Goal: Information Seeking & Learning: Understand process/instructions

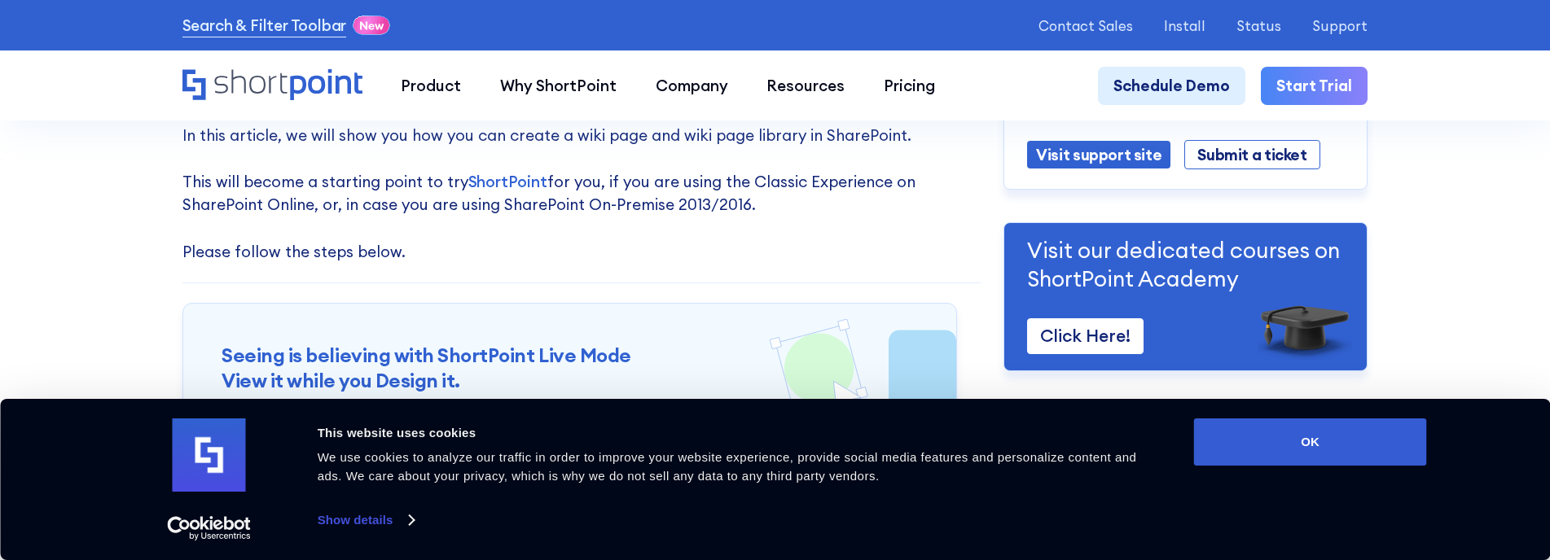
scroll to position [163, 0]
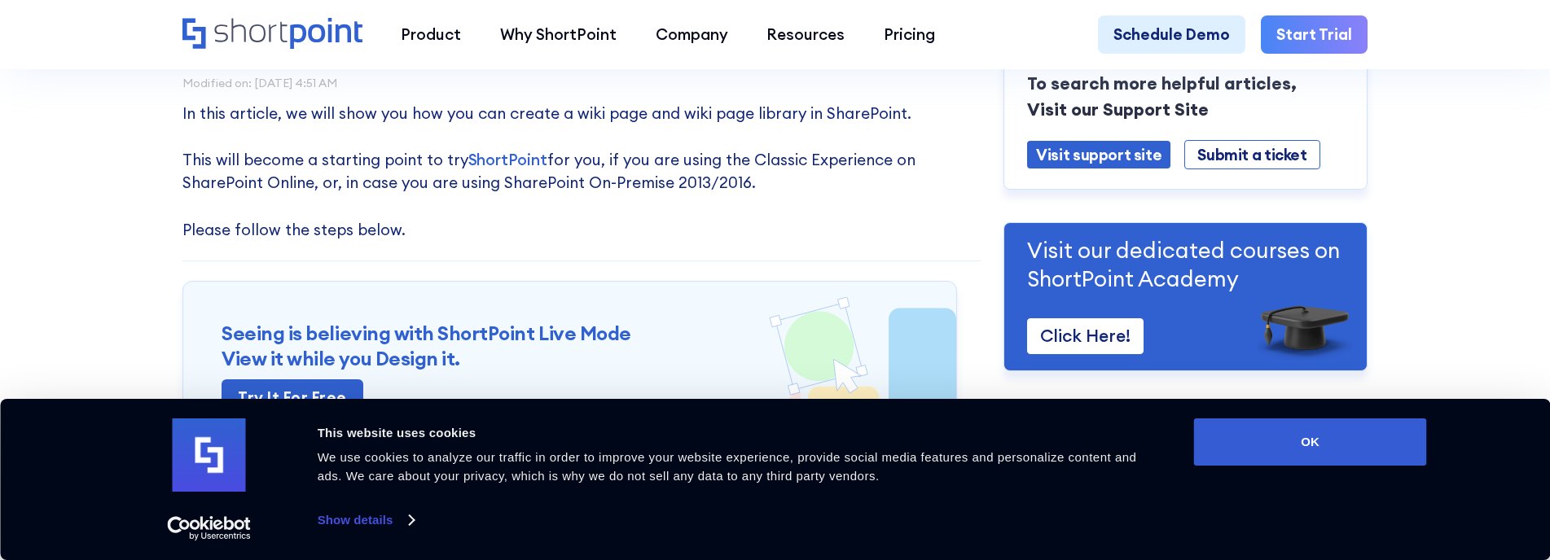
click at [349, 517] on link "Show details" at bounding box center [366, 520] width 96 height 24
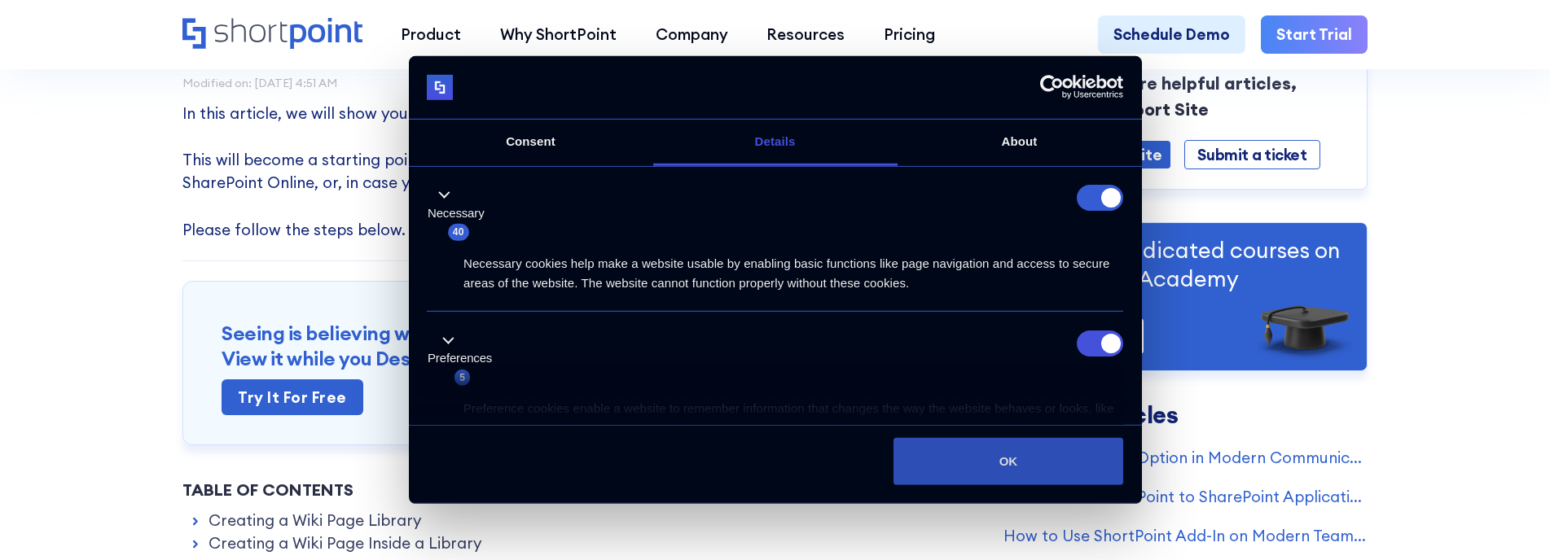
click at [919, 461] on button "OK" at bounding box center [1008, 461] width 230 height 47
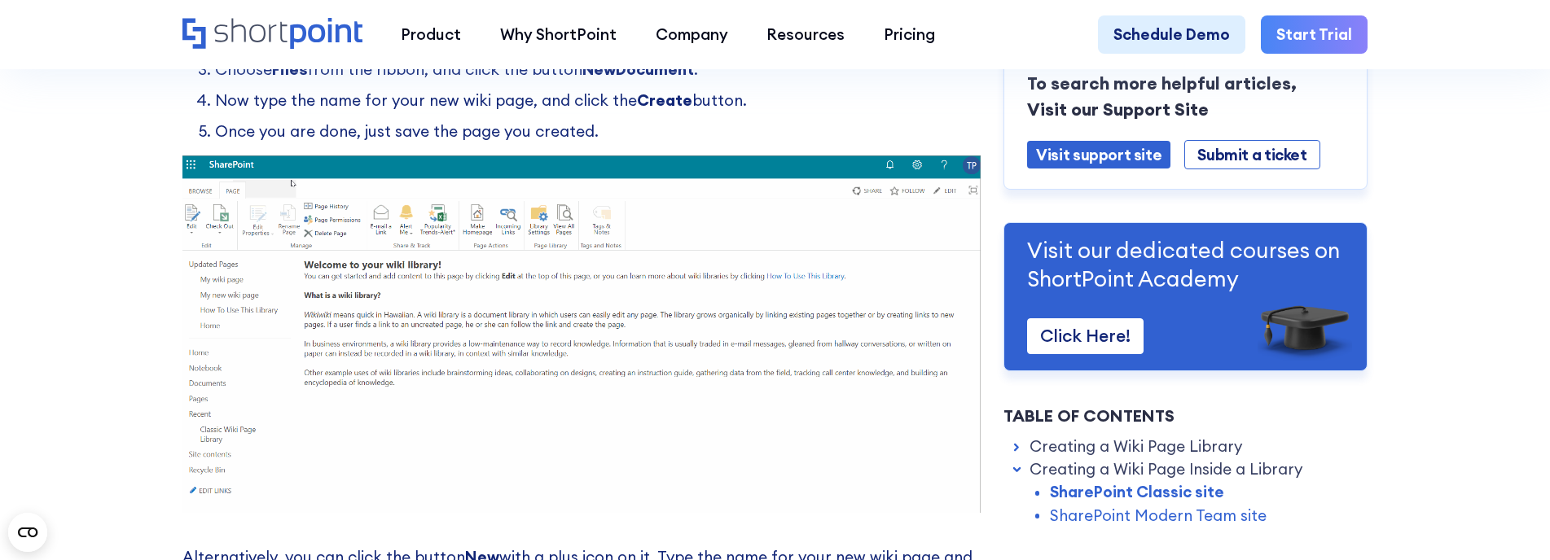
scroll to position [2117, 0]
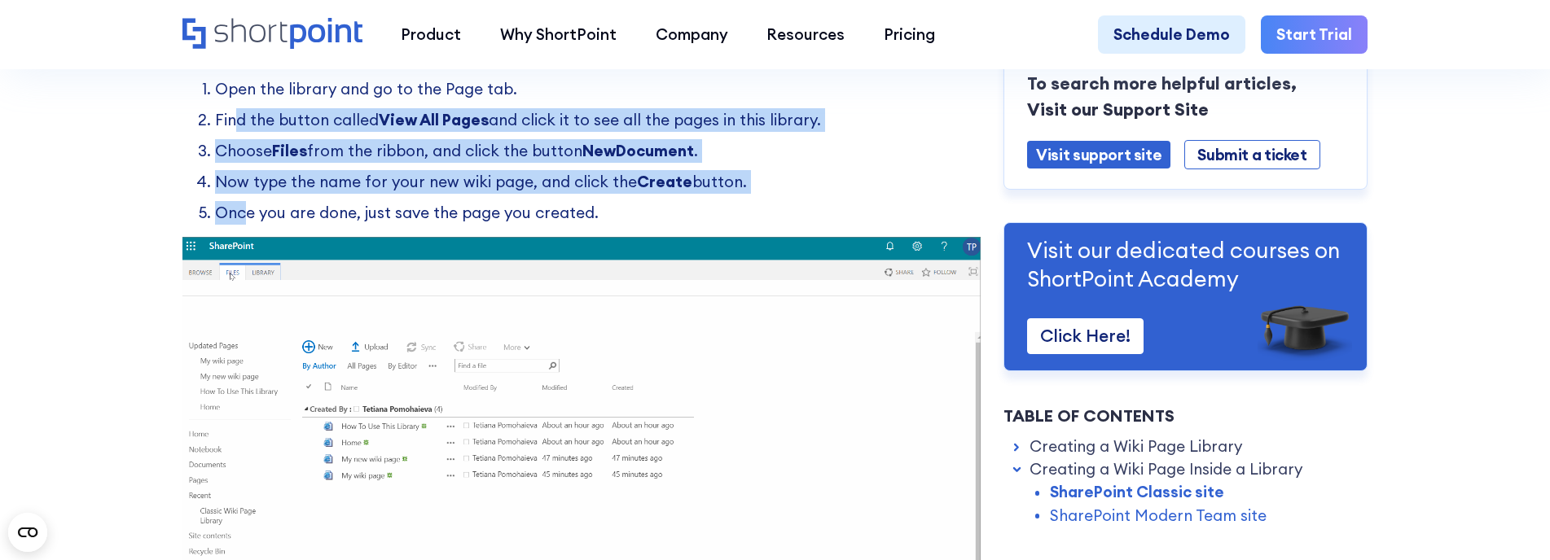
drag, startPoint x: 229, startPoint y: 136, endPoint x: 244, endPoint y: 212, distance: 77.3
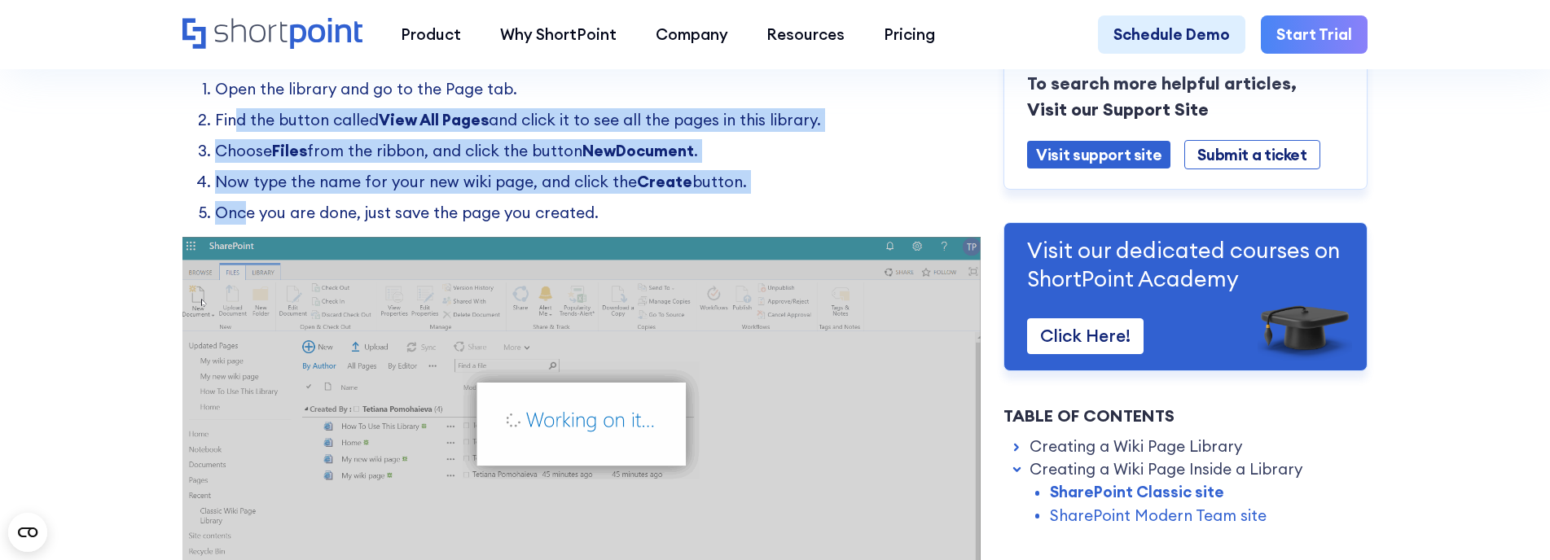
click at [244, 212] on ol "Open the library and go to the Page tab. Find the button called View All Pages …" at bounding box center [581, 150] width 798 height 147
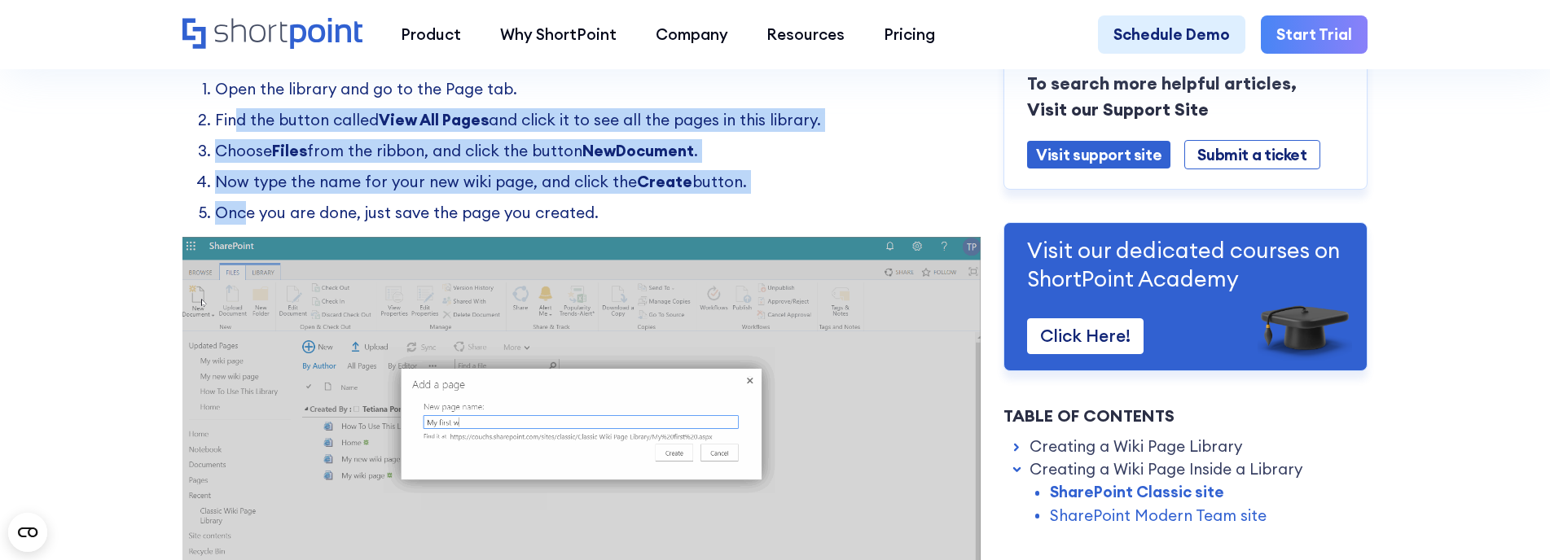
click at [245, 213] on li "Once you are done, just save the page you created." at bounding box center [597, 213] width 765 height 24
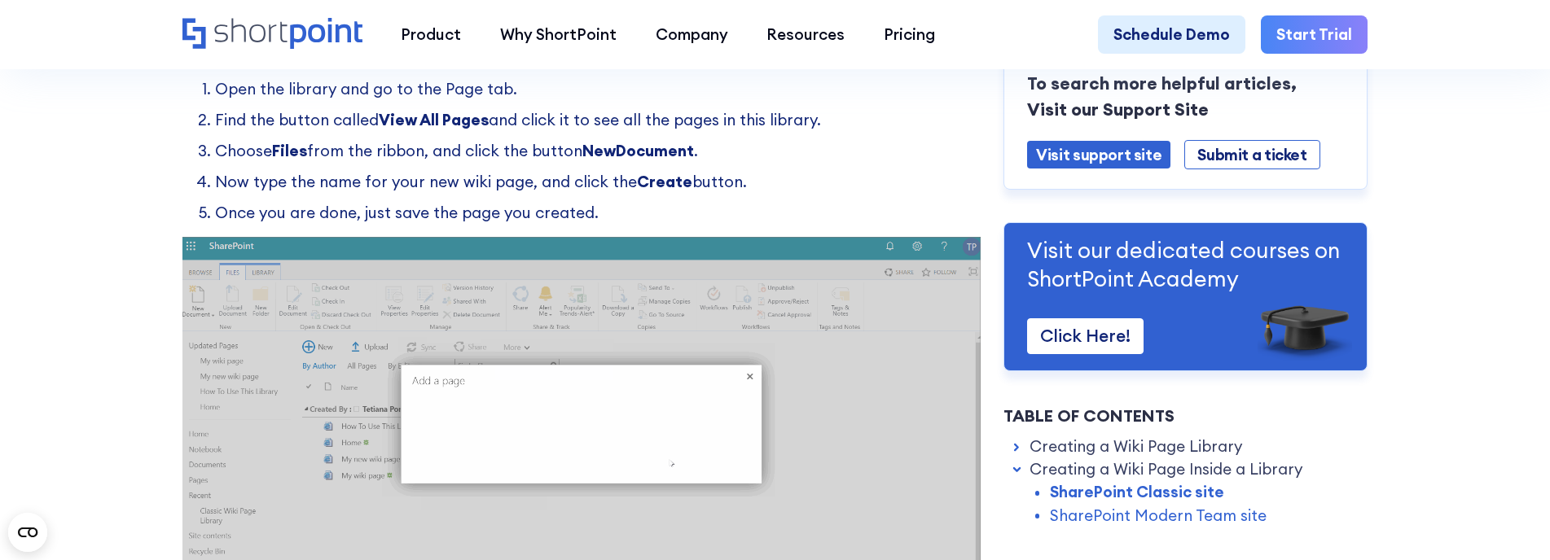
click at [281, 206] on ol "Open the library and go to the Page tab. Find the button called View All Pages …" at bounding box center [581, 150] width 798 height 147
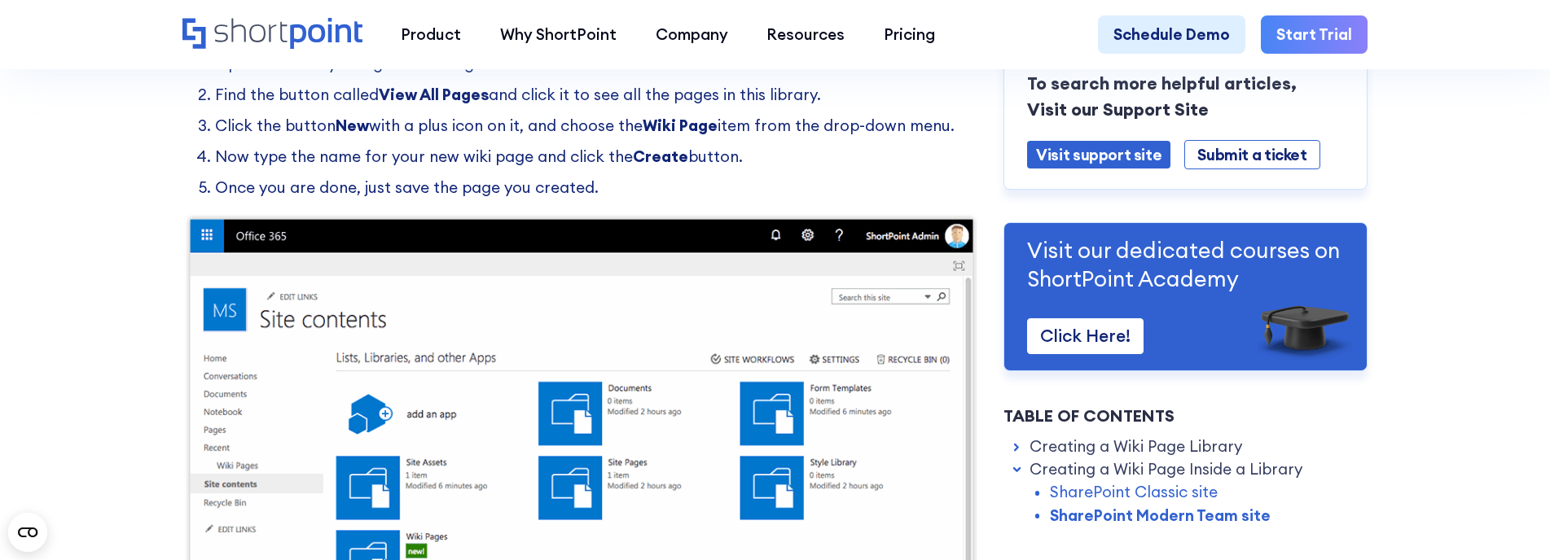
scroll to position [3257, 0]
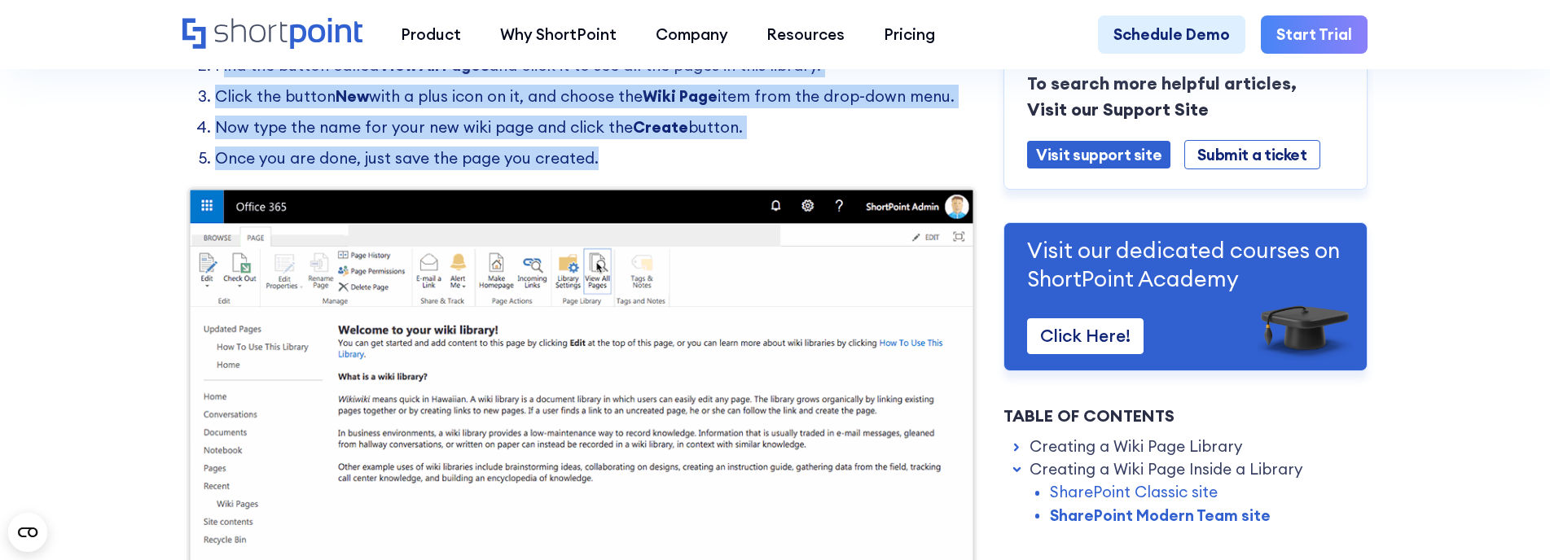
drag, startPoint x: 393, startPoint y: 121, endPoint x: 699, endPoint y: 166, distance: 309.6
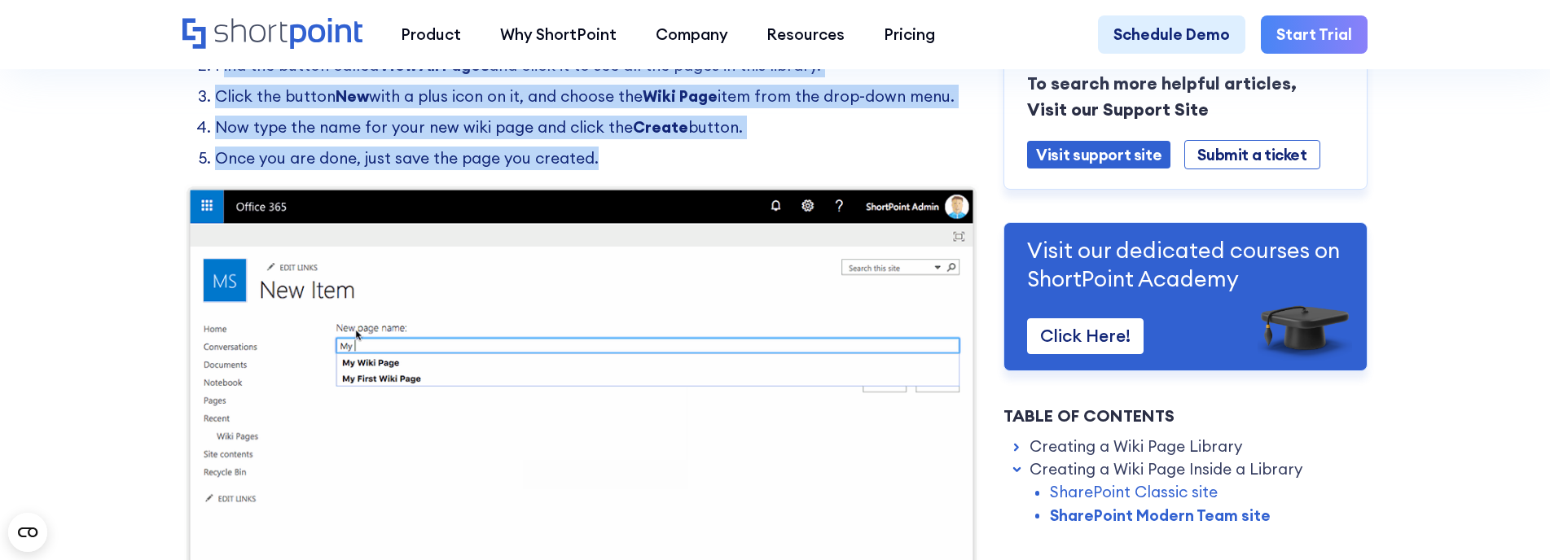
click at [699, 166] on ol "Open the library and go to the Page tab. Find the button called View All Pages …" at bounding box center [581, 96] width 798 height 147
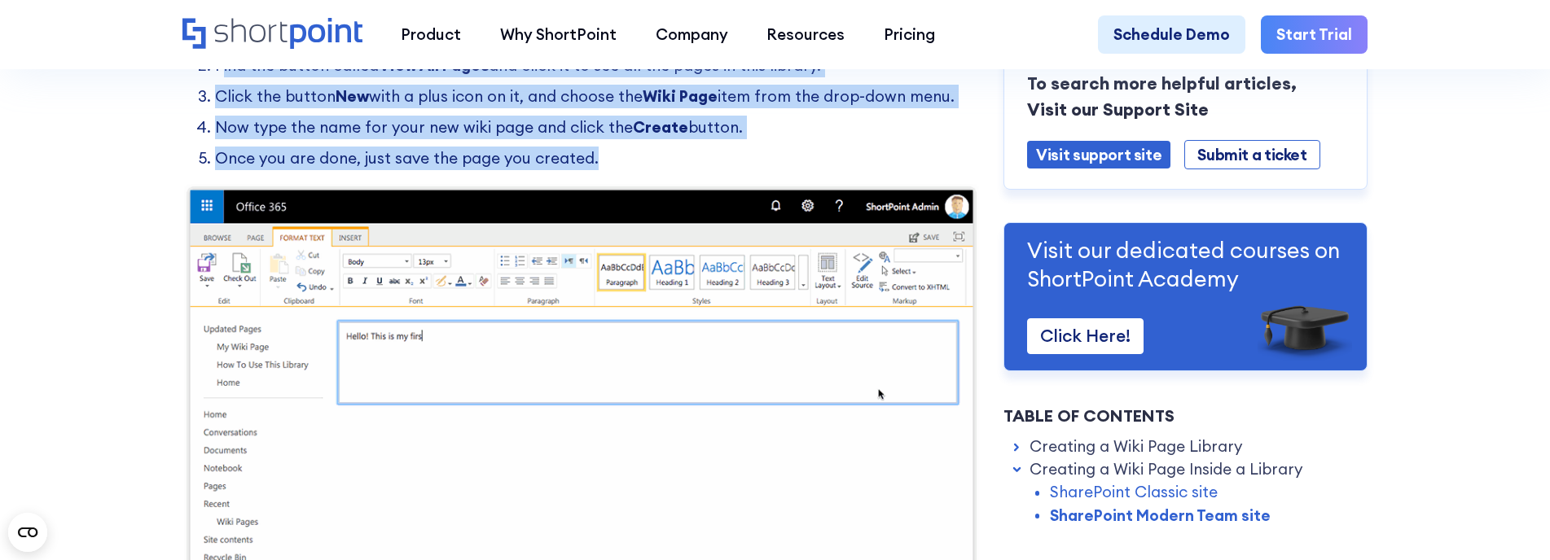
click at [699, 166] on li "Once you are done, just save the page you created." at bounding box center [597, 159] width 765 height 24
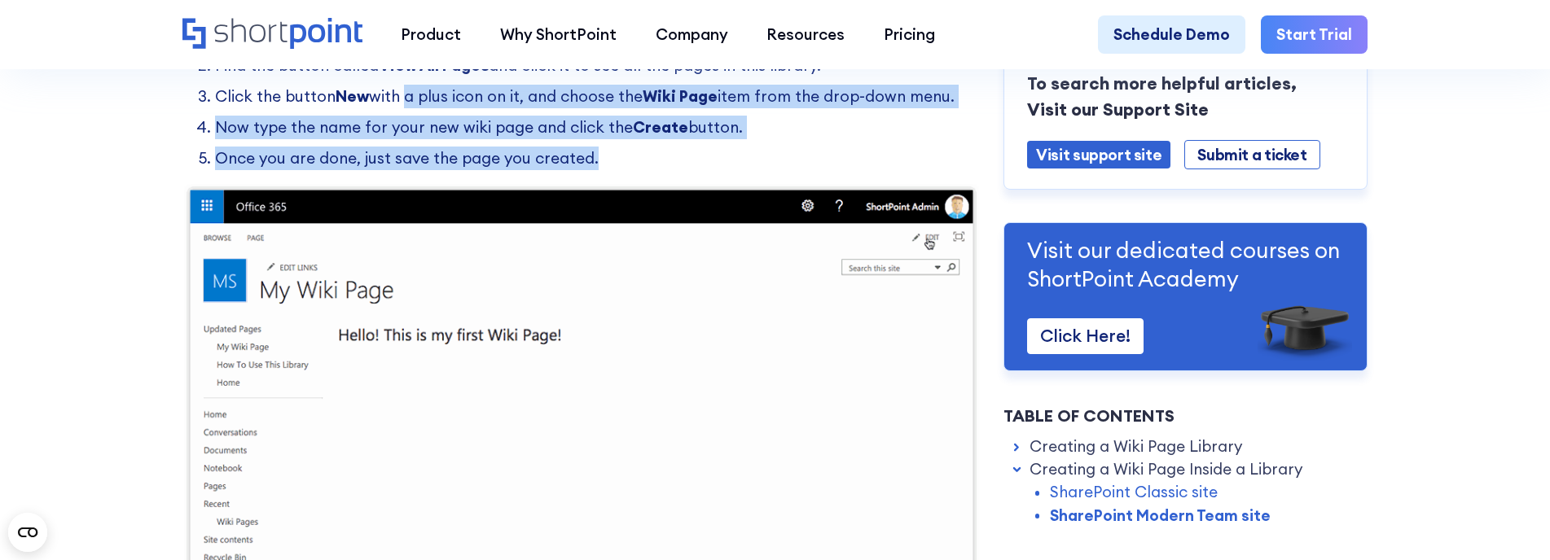
drag, startPoint x: 699, startPoint y: 166, endPoint x: 401, endPoint y: 113, distance: 302.7
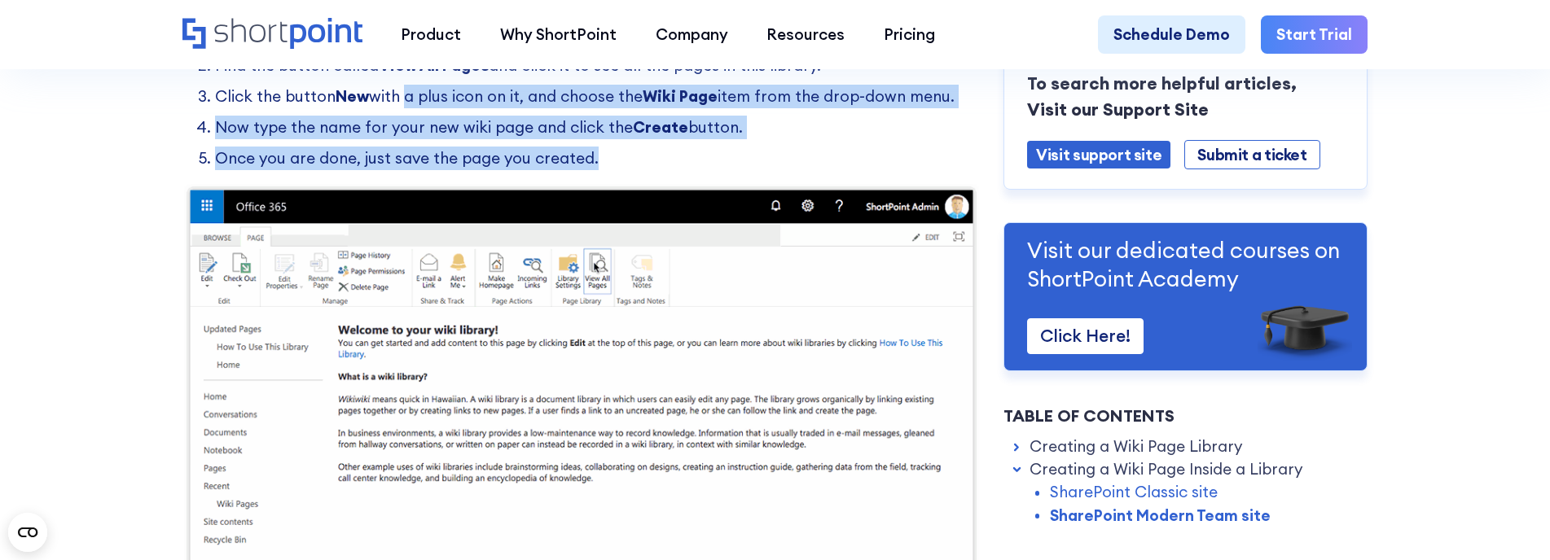
click at [401, 113] on ol "Open the library and go to the Page tab. Find the button called View All Pages …" at bounding box center [581, 96] width 798 height 147
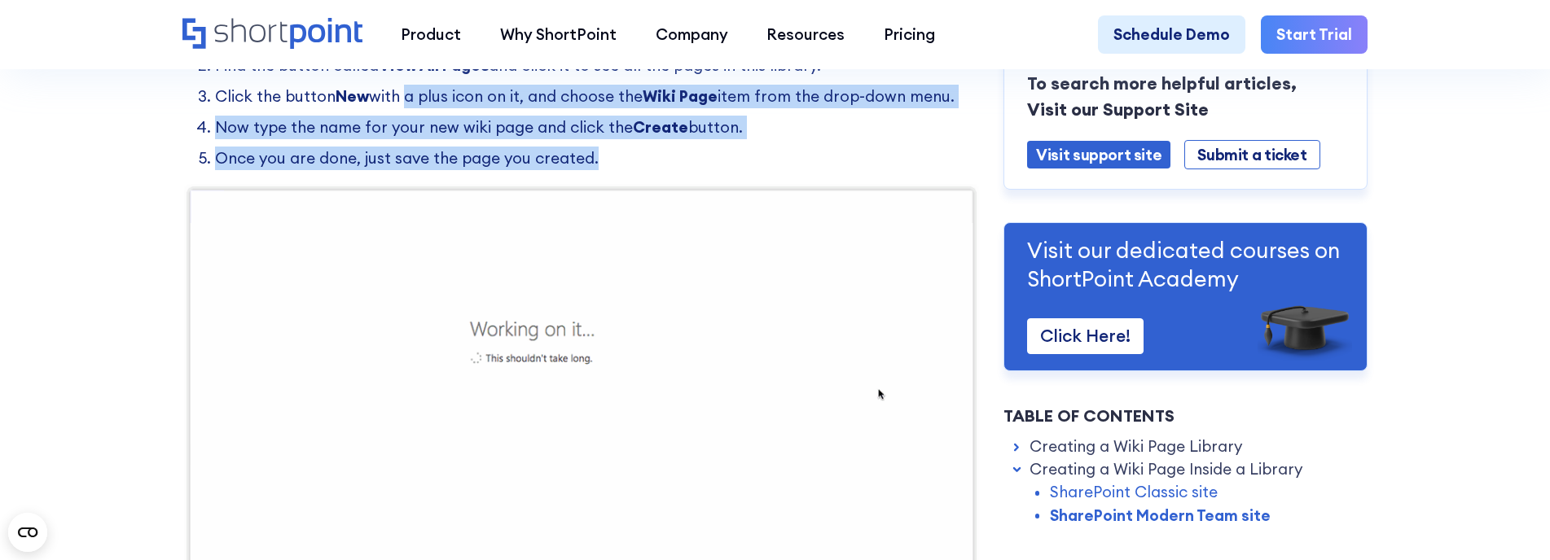
click at [400, 108] on li "Click the button New with a plus icon on it, and choose the Wiki Page item from…" at bounding box center [597, 97] width 765 height 24
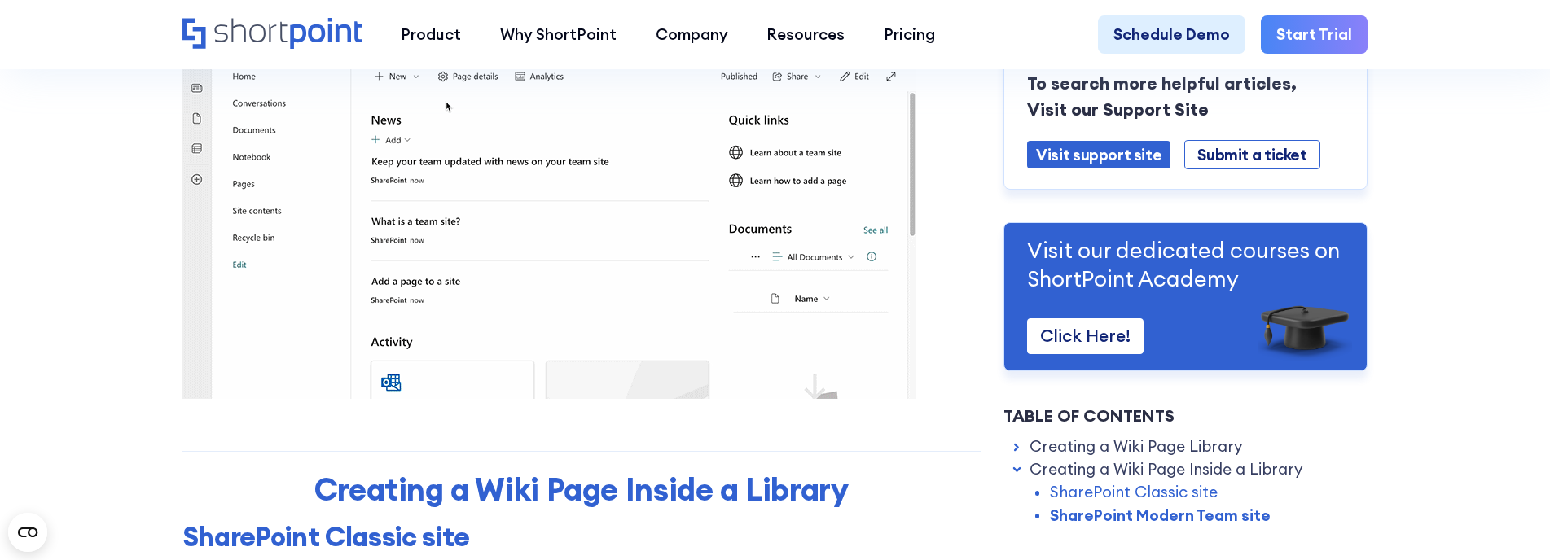
scroll to position [1466, 0]
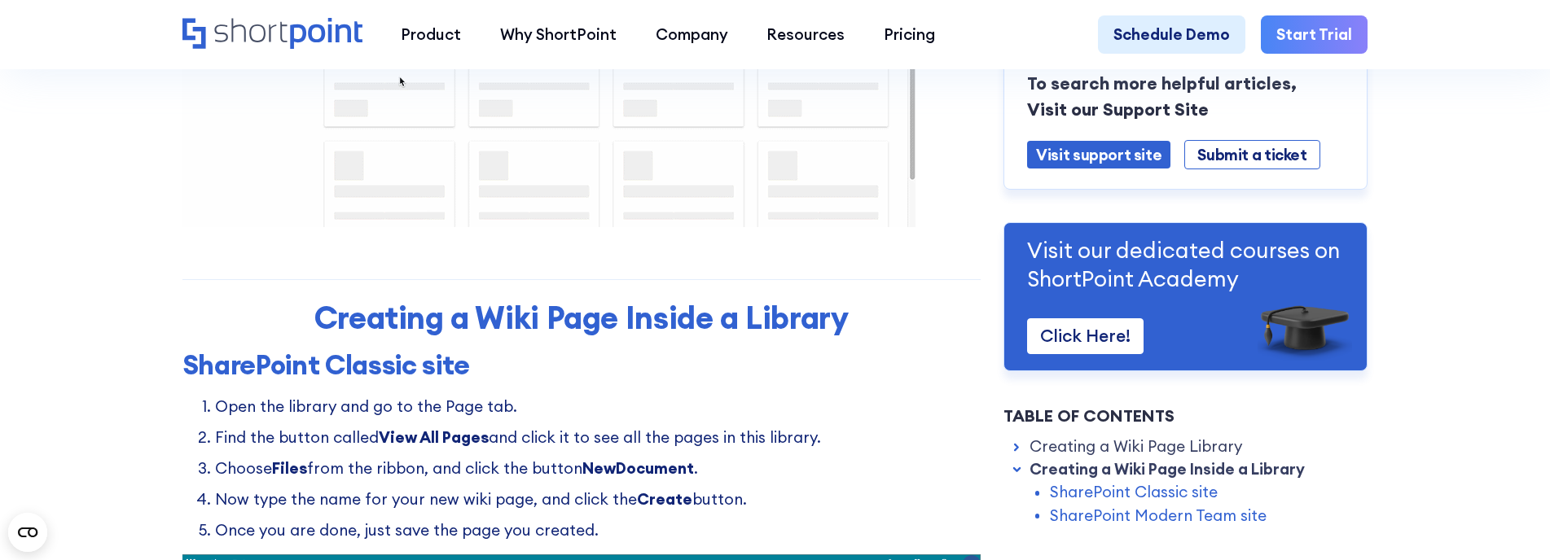
scroll to position [1629, 0]
